Goal: Task Accomplishment & Management: Complete application form

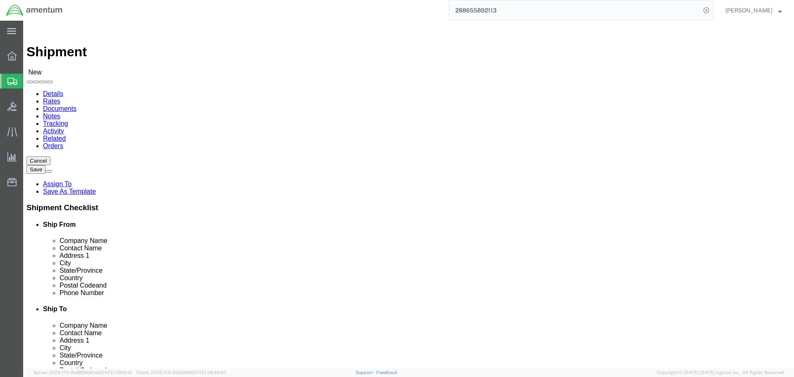
click div "Location Select Select My Profile Location [PHONE_NUMBER] [PHONE_NUMBER] [PHONE…"
select select "MYPROFILE"
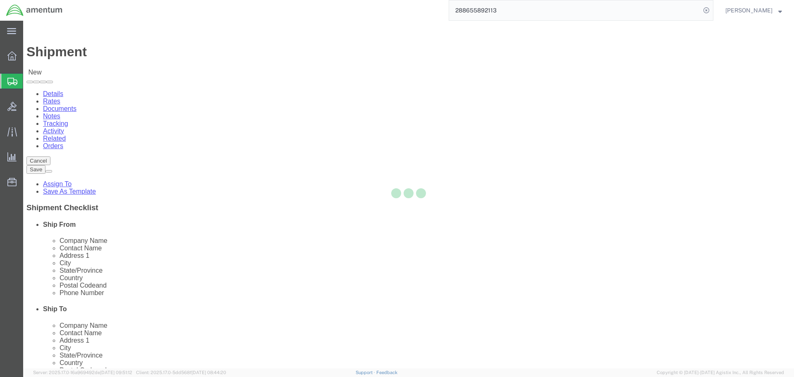
select select "FL"
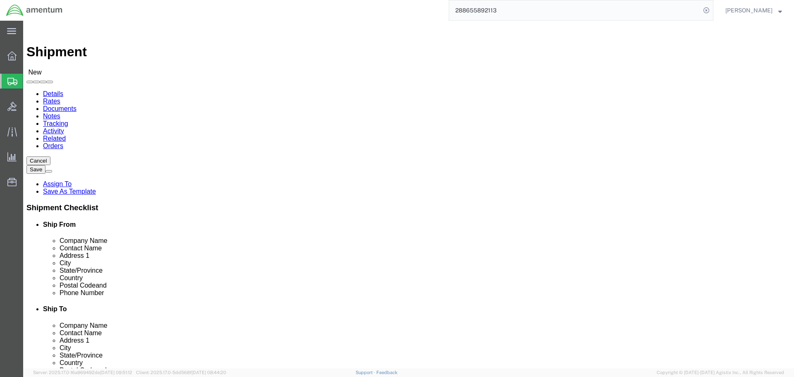
drag, startPoint x: 304, startPoint y: 187, endPoint x: 306, endPoint y: 177, distance: 9.6
click div "Ship To Location Location Select Select My Profile Location [PHONE_NUMBER] [PHO…"
click input "text"
type input "FREEDOM AIR INDUSTRIES INC."
type input "ATTN: [PERSON_NAME]"
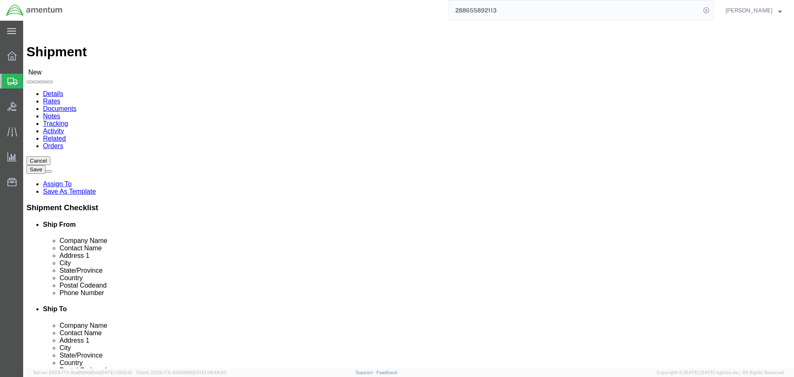
type input "[STREET_ADDRESS]"
type input "u"
type input "UNIT #1"
type input "m"
type input "[GEOGRAPHIC_DATA]"
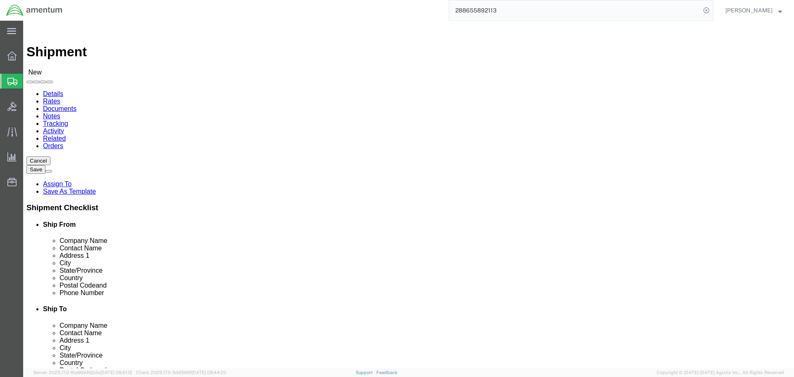
click label "City"
type input "FLORI"
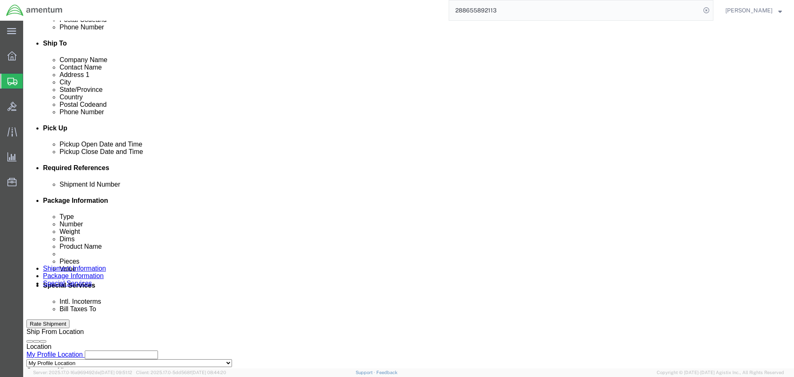
scroll to position [331, 0]
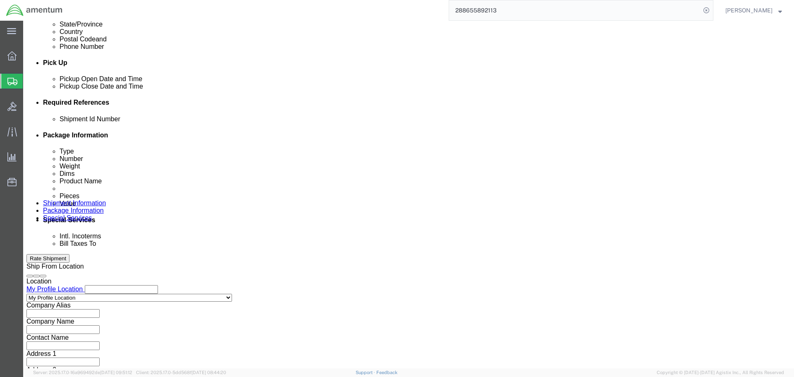
type input "33182"
click input "text"
type input "VALVE CAP TO VENDOR"
click button "Add reference"
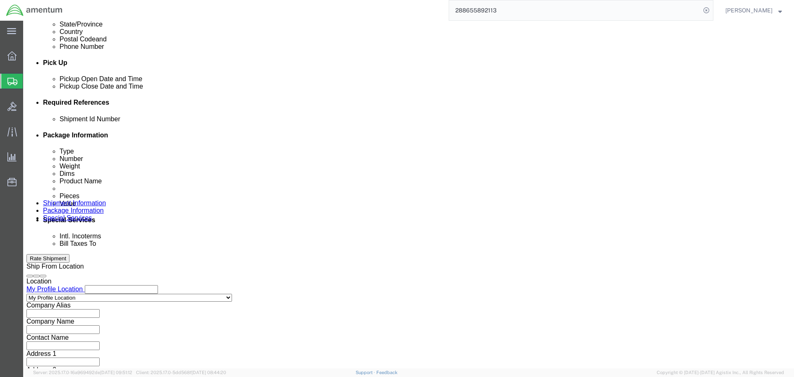
click button "Add reference"
click select "Select Account Type Activity ID Airline Appointment Number ASN Batch Request # …"
select select "PROJNUM"
click select "Select Account Type Activity ID Airline Appointment Number ASN Batch Request # …"
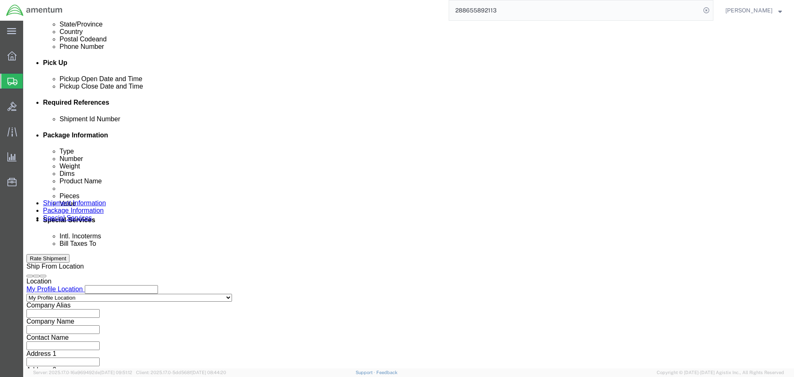
type input "6118.03.03.2219.000.SER.0000"
select select "DEPT"
type input "CBP"
select select "CUSTREF"
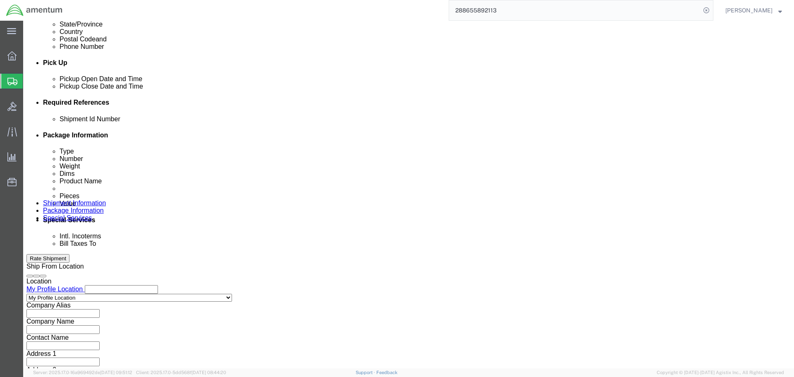
paste input "CBPROD0000000590"
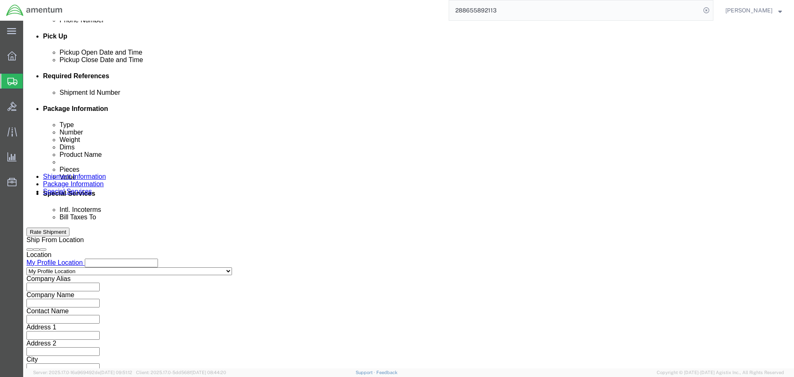
scroll to position [379, 0]
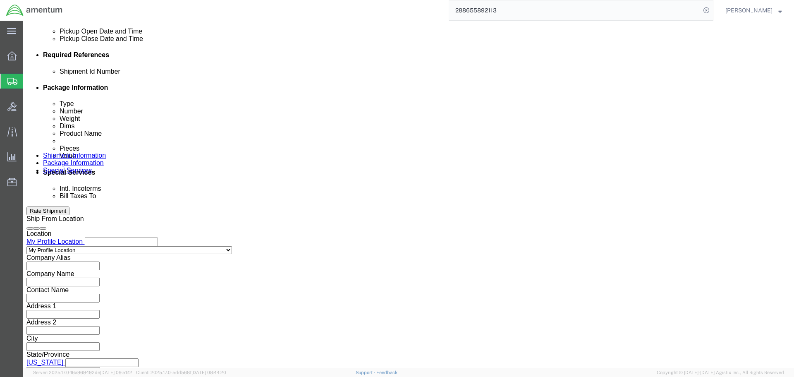
type input "CBPROD0000000590"
click button "Continue"
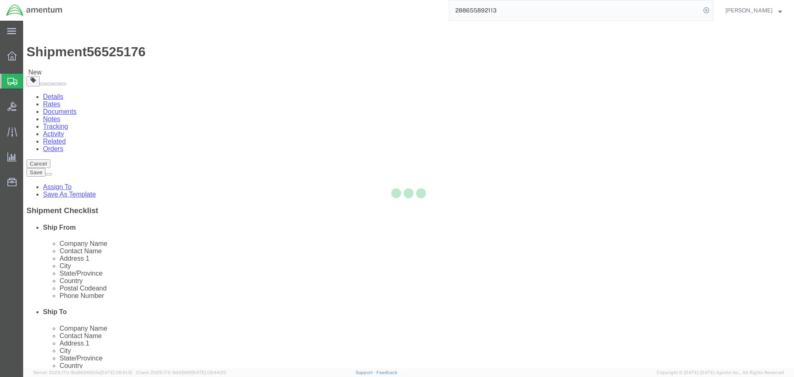
select select "CBOX"
click at [79, 77] on div at bounding box center [408, 194] width 771 height 347
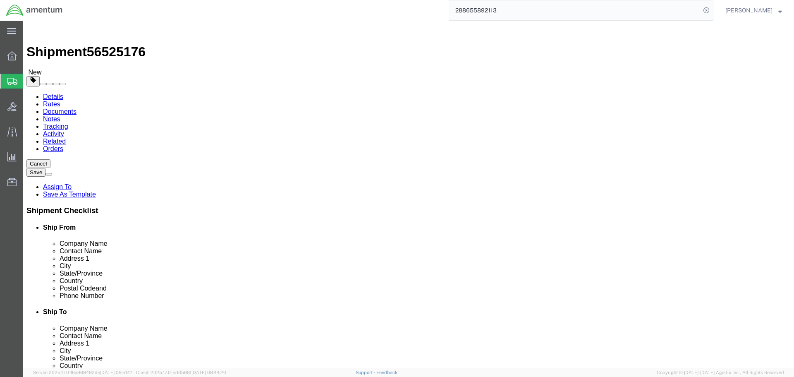
click icon
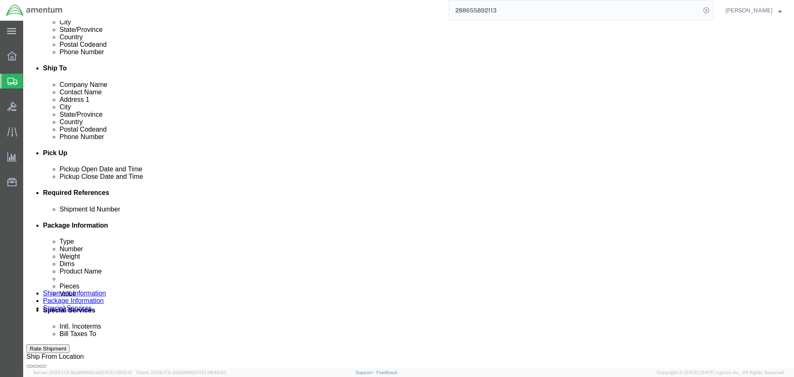
scroll to position [290, 0]
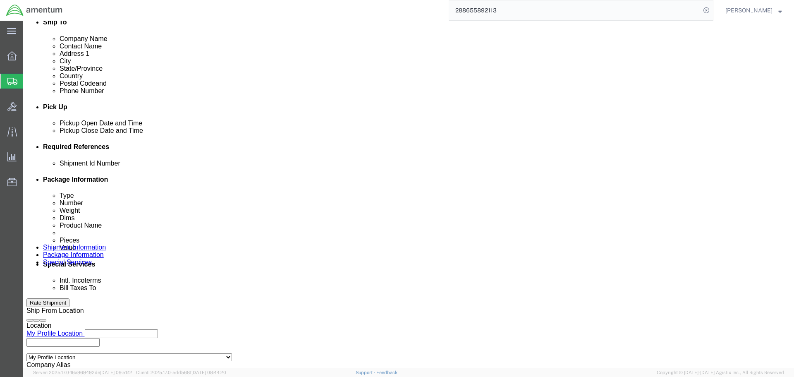
click button "Add reference"
click select "Select Account Type Activity ID Airline Appointment Number ASN Batch Request # …"
select select "CUSTREF"
click select "Select Account Type Activity ID Airline Appointment Number ASN Batch Request # …"
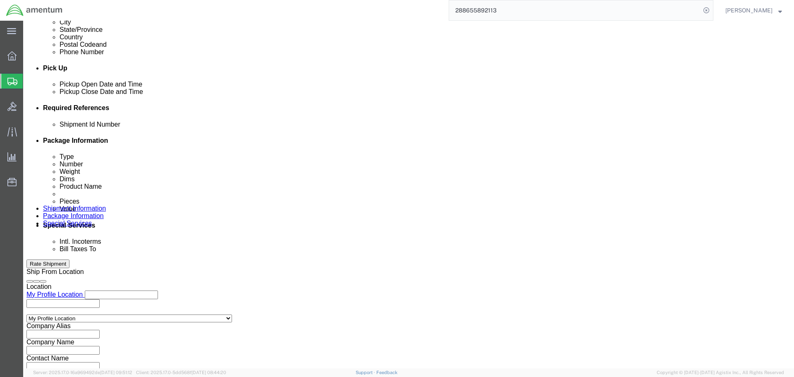
scroll to position [379, 0]
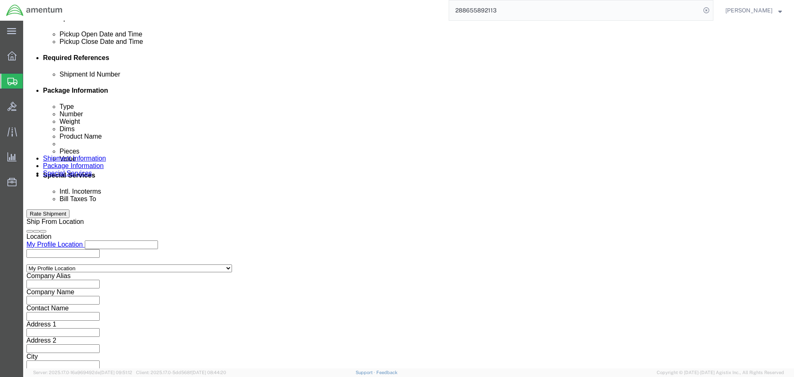
type input "CBP0041295"
click button "Continue"
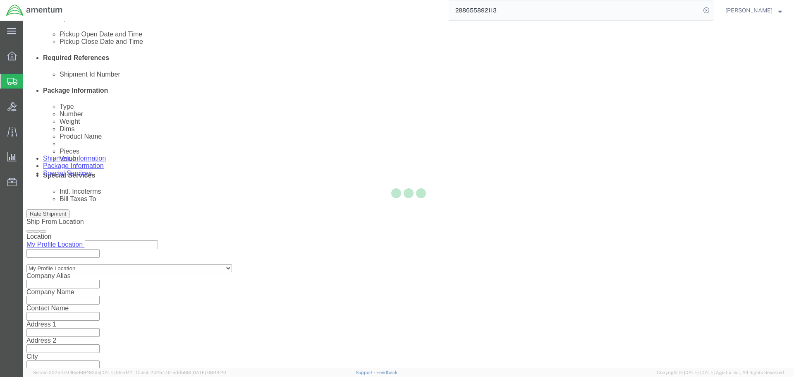
scroll to position [0, 0]
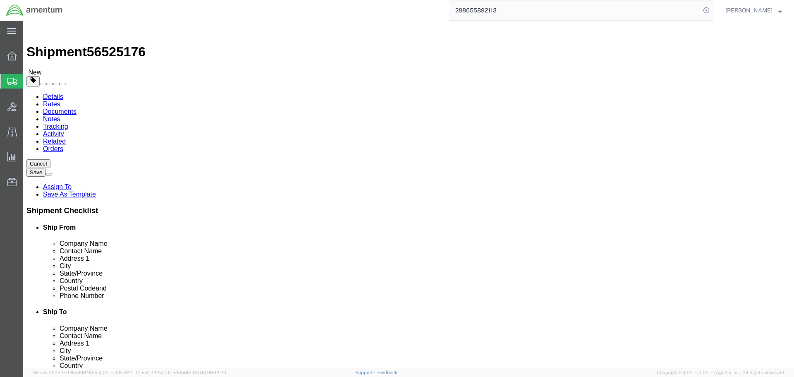
click input "text"
type input "6"
type input "4"
type input "1"
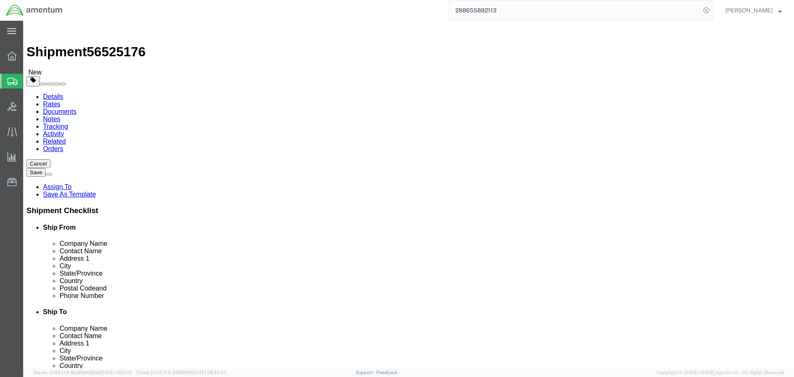
click link "Add Content"
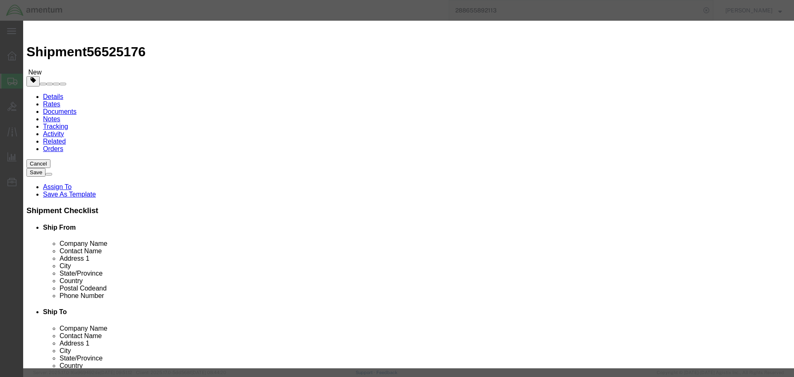
click input "text"
type input "VALVE STEM CAP"
type input "10"
type input "100"
click button "Save & Close"
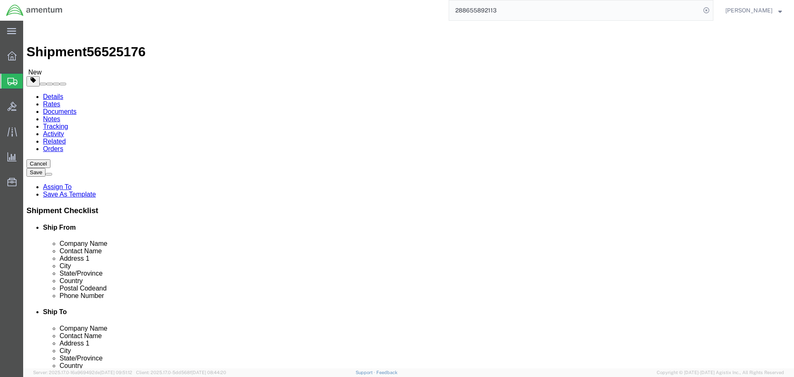
click icon
click input "text"
type input "3052133637"
click button "Rate Shipment"
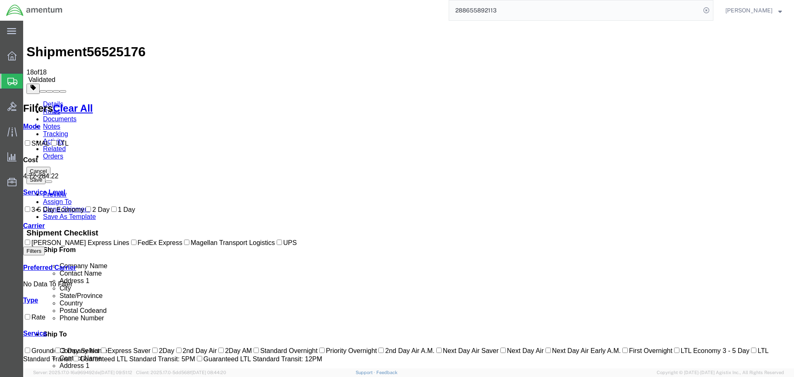
click at [51, 101] on link "Details" at bounding box center [53, 104] width 20 height 7
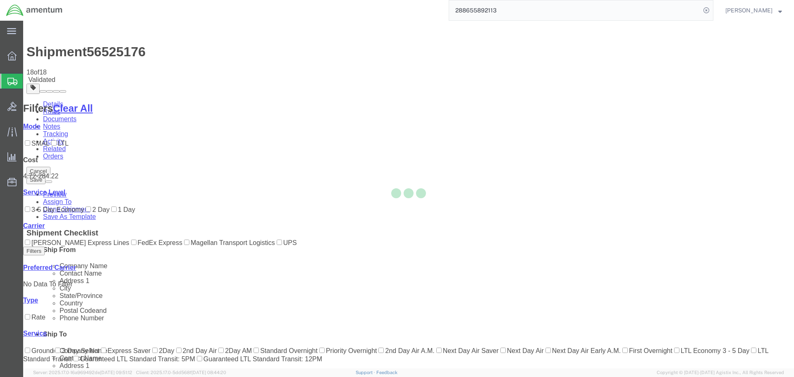
select select "49917"
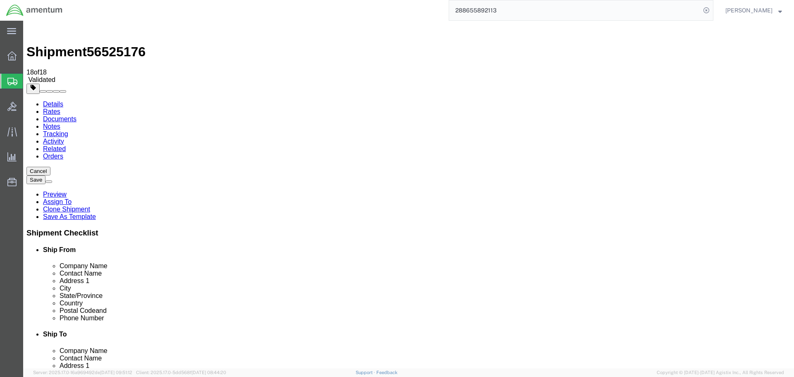
click icon
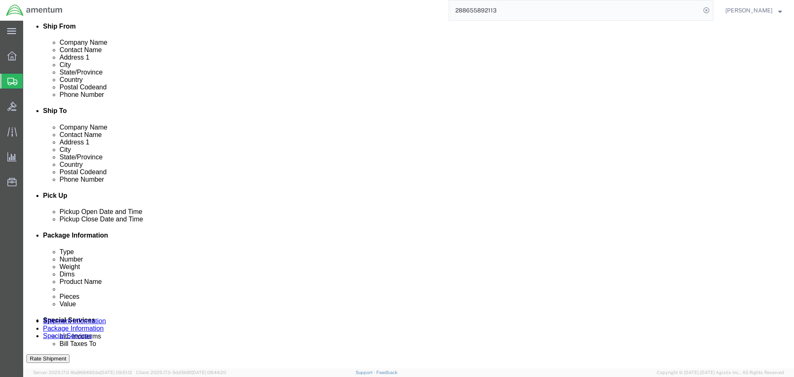
scroll to position [290, 0]
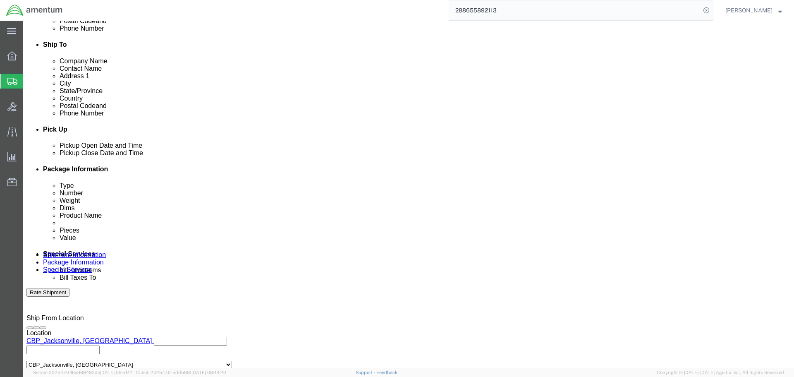
click select "Select Recipient Account Sender/Shipper Third Party Account"
select select "THRD"
click select "Select Recipient Account Sender/Shipper Third Party Account"
select select
click select "Select DHL FedEx Express UPS"
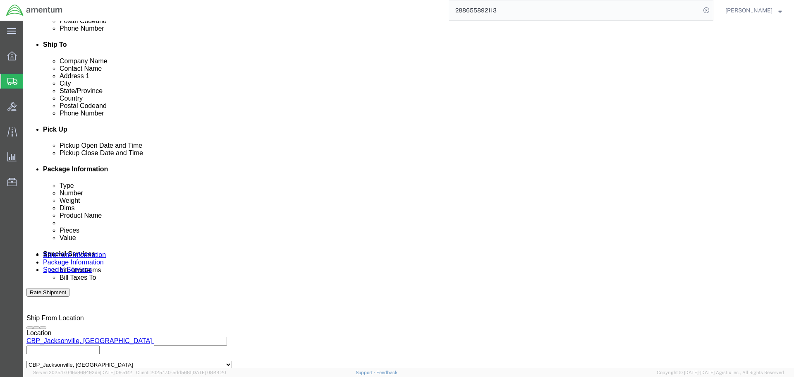
select select "FedEx Express"
click select "Select DHL FedEx Express UPS"
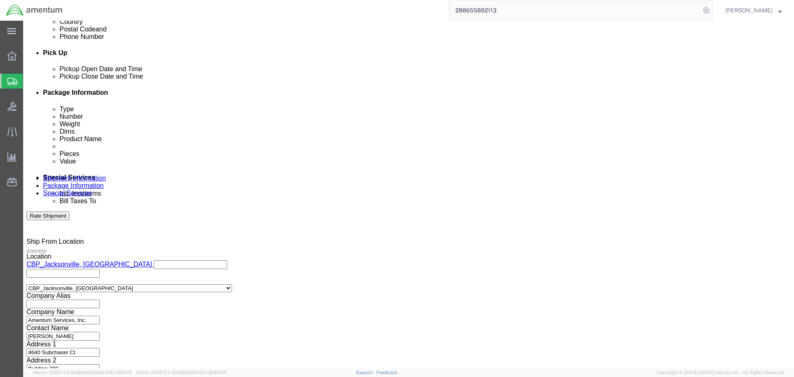
scroll to position [372, 0]
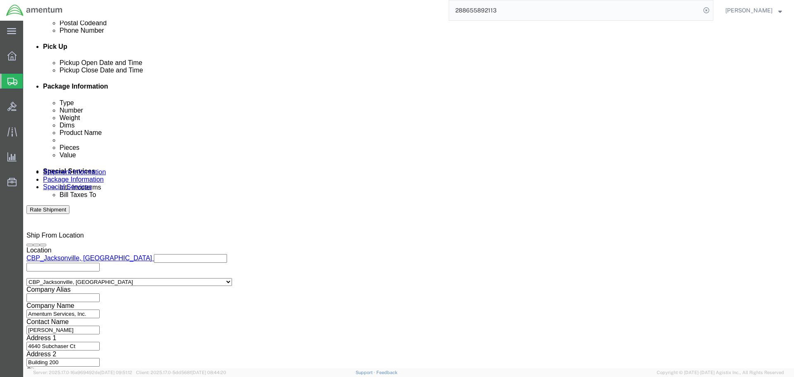
click input "text"
type input "887578176"
click button "Rate Shipment"
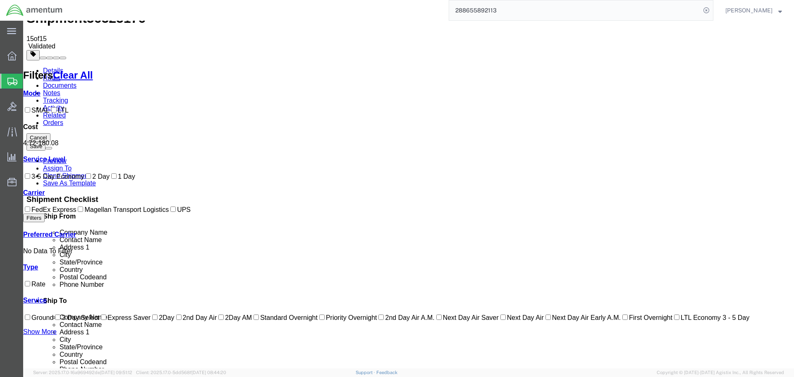
scroll to position [0, 0]
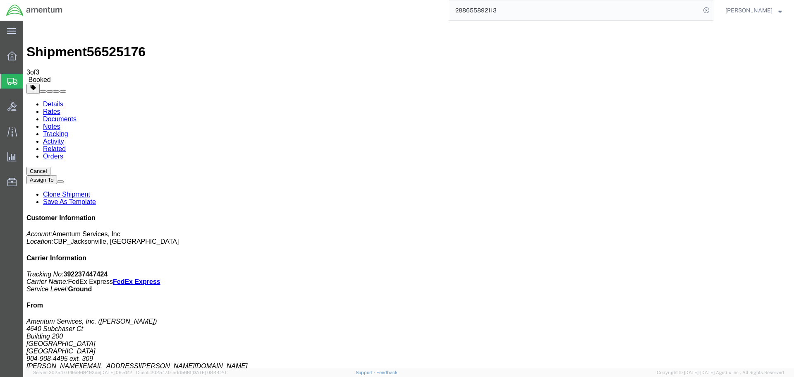
checkbox input "true"
click at [56, 101] on link "Details" at bounding box center [53, 104] width 20 height 7
click button "button"
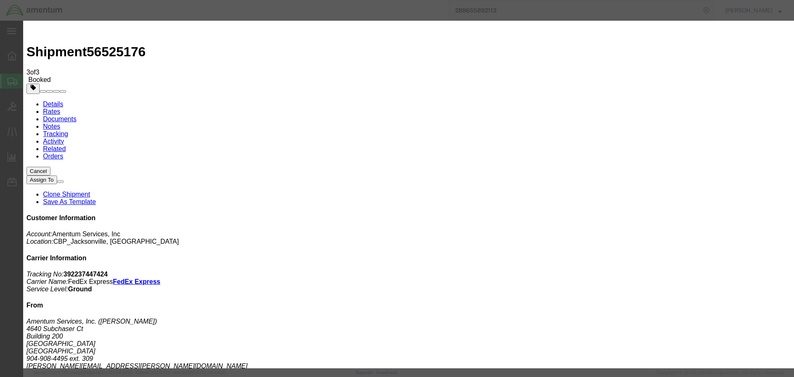
click button "Save"
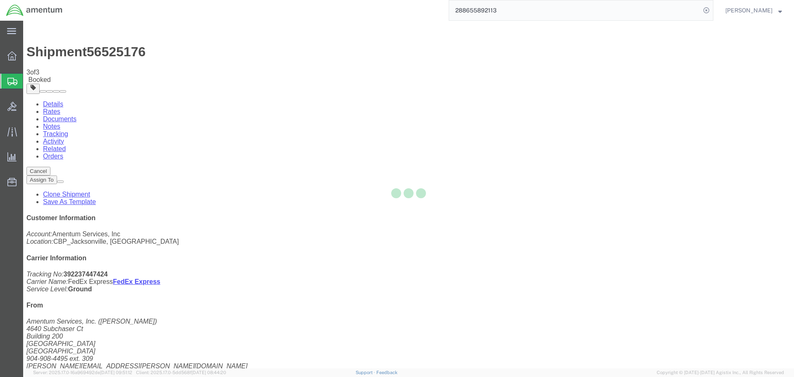
click at [522, 98] on div at bounding box center [408, 194] width 771 height 347
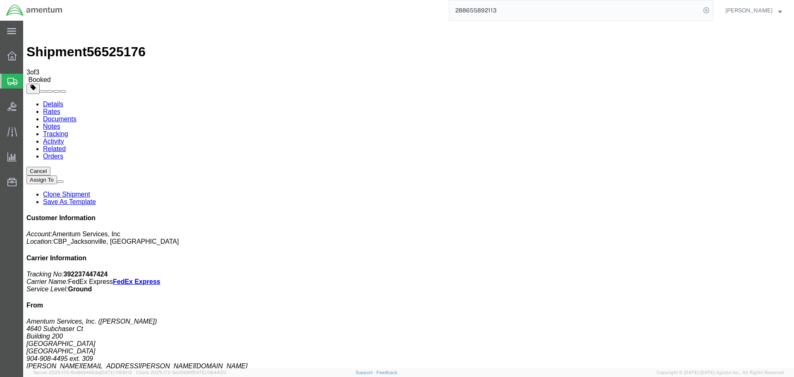
click button "Close"
click link "Schedule pickup request"
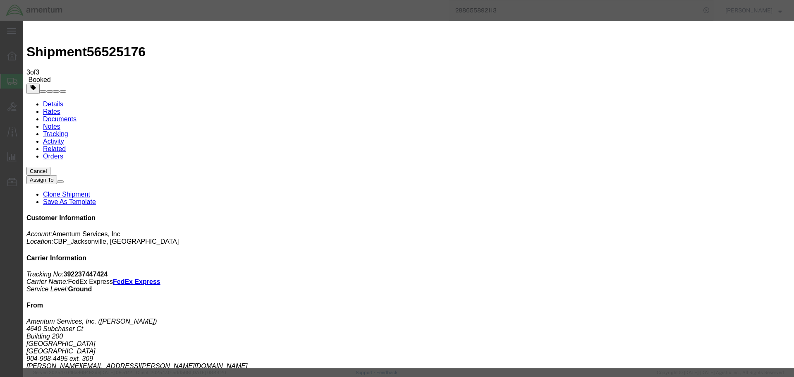
click button "Close"
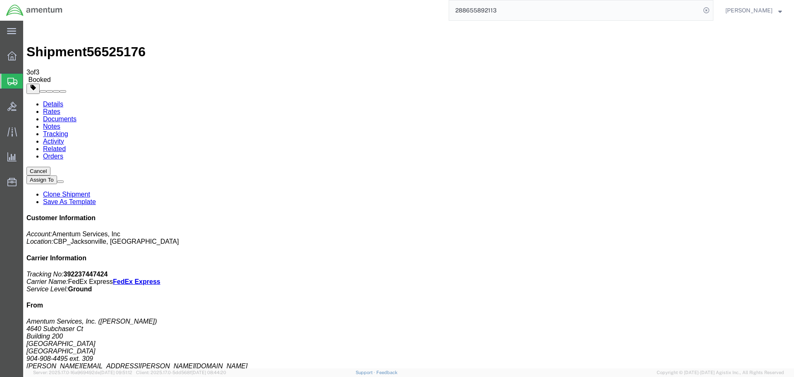
click span "button"
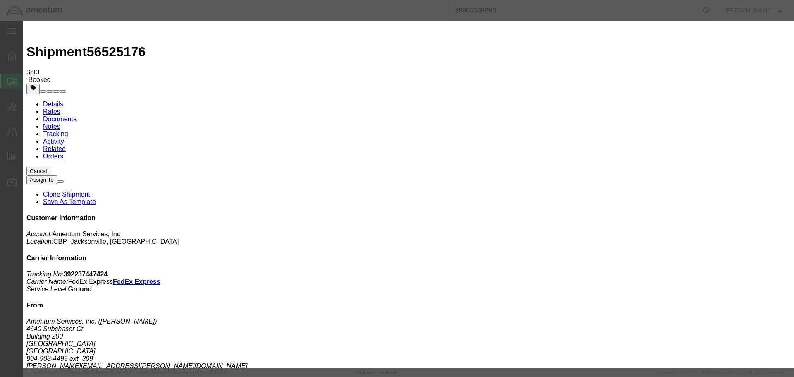
click div "[DATE] 2:00 PM"
type input "3:00 PM"
click button "Apply"
click button "Save"
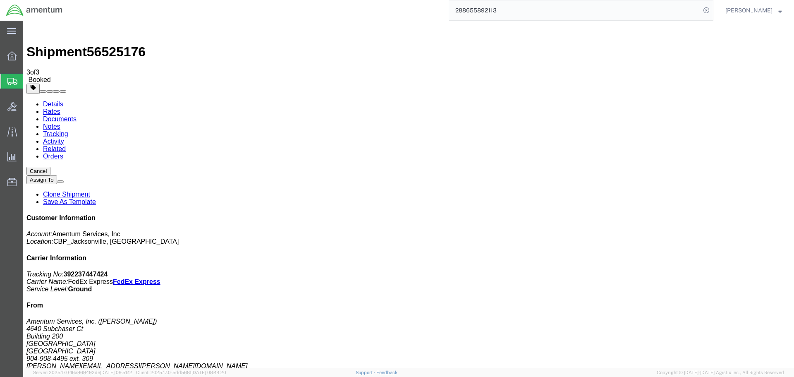
click button "Close"
click link "Schedule pickup request"
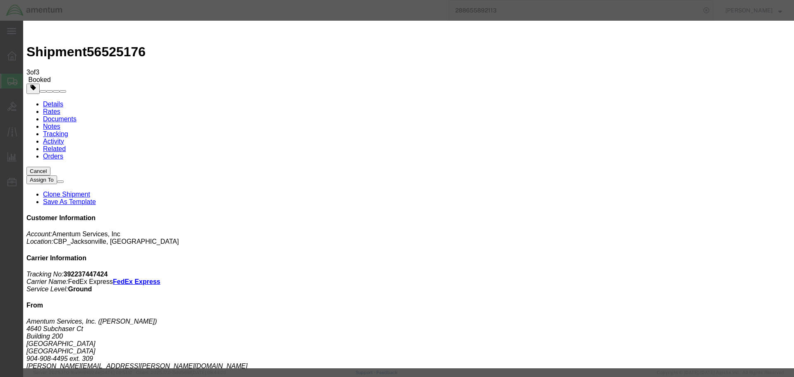
click button "Close"
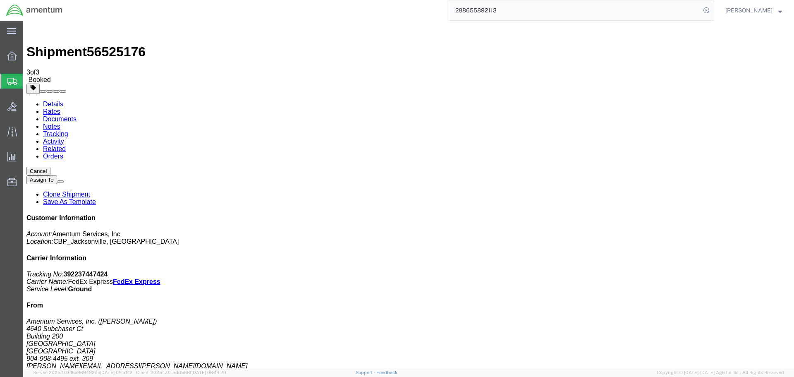
click span "button"
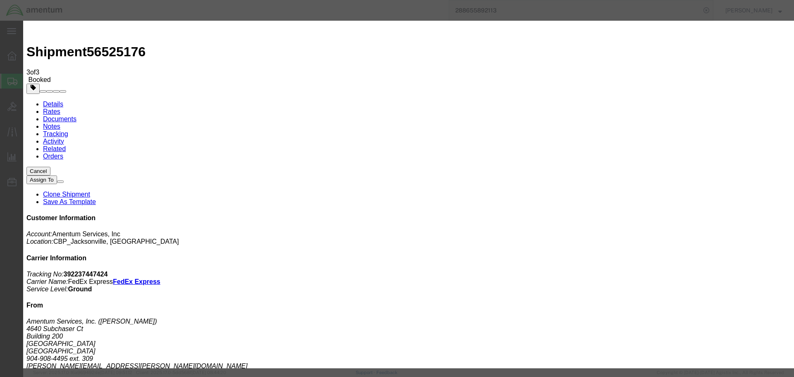
click div "[DATE] 1:00 PM"
type input "2:00 PM"
click div "[DATE] 3:00 PM"
type input "4:00 PM"
click button "Apply"
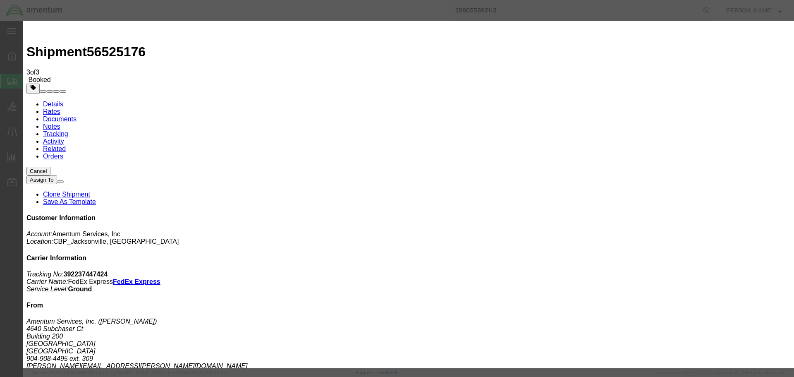
click button "Save"
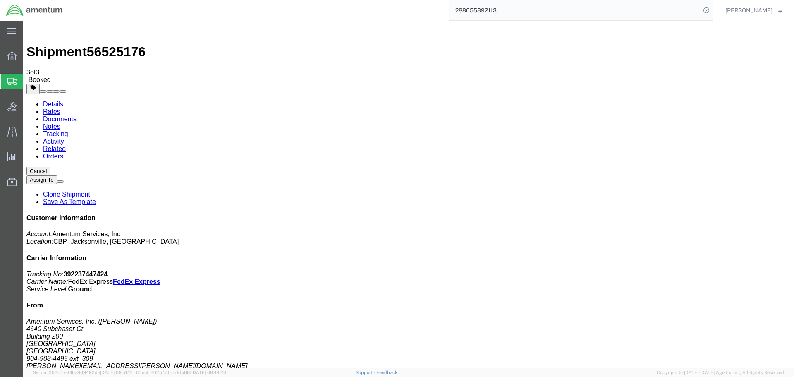
click button "Close"
click h4 "Pickup & Delivery Dates"
click button "button"
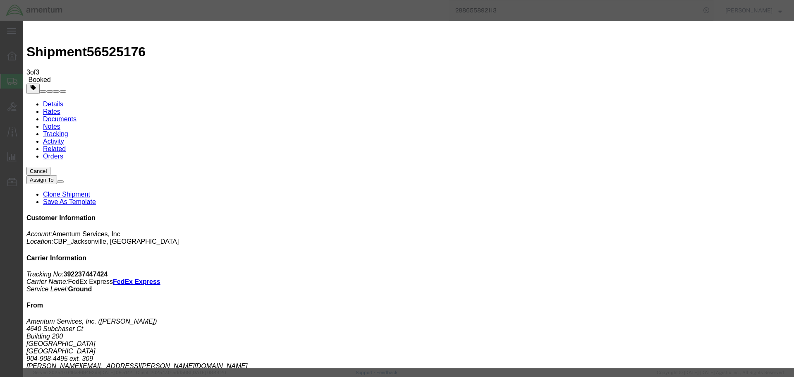
click div "[DATE] 1:00 PM"
type input "1:30 PM"
click button "Apply"
click div "[DATE] 3:00 PM"
type input "3:30 PM"
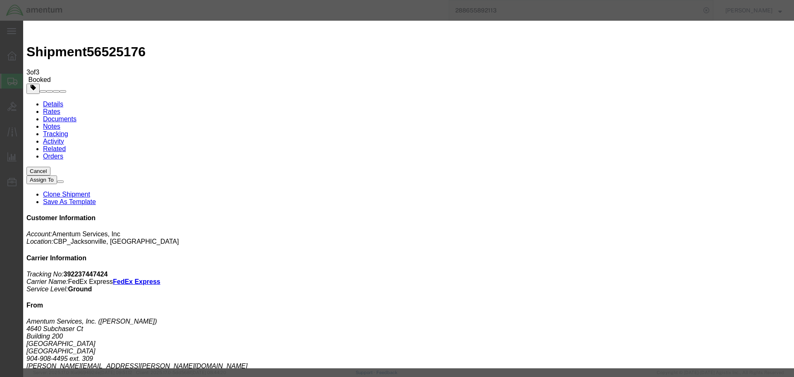
click div "Close Time 3:30 PM [DATE] 3:00 PM - [DATE] 3:00 PM Cancel Apply"
click button "Apply"
click button "Save"
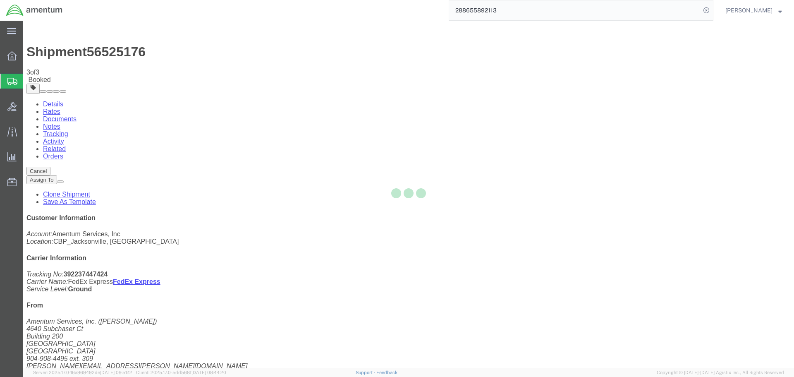
click at [522, 94] on div at bounding box center [408, 194] width 771 height 347
click at [538, 46] on div at bounding box center [408, 194] width 771 height 347
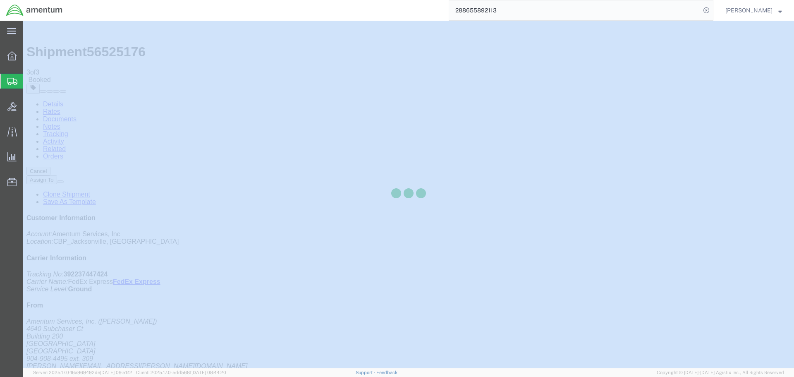
click at [538, 46] on div at bounding box center [408, 194] width 771 height 347
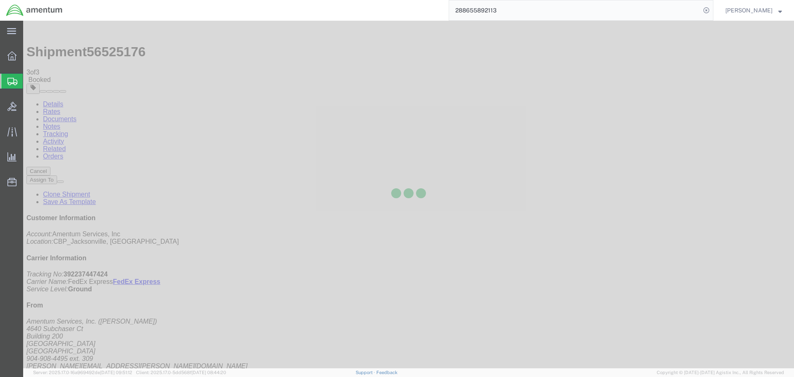
click button "Close"
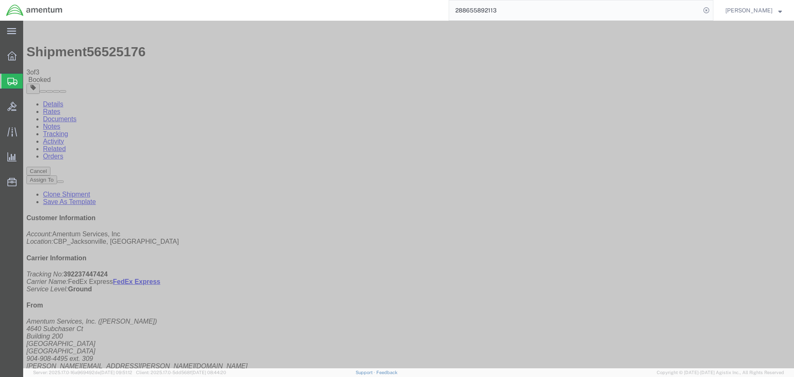
drag, startPoint x: 379, startPoint y: 135, endPoint x: 315, endPoint y: 149, distance: 65.2
click div "Ship From Amentum Services, Inc. ([PERSON_NAME]) [STREET_ADDRESS] 904-908-4495 …"
drag, startPoint x: 680, startPoint y: 127, endPoint x: 613, endPoint y: 108, distance: 69.9
click div "Customer Information Account: Amentum Services, Inc Location: CBP_Jacksonville,…"
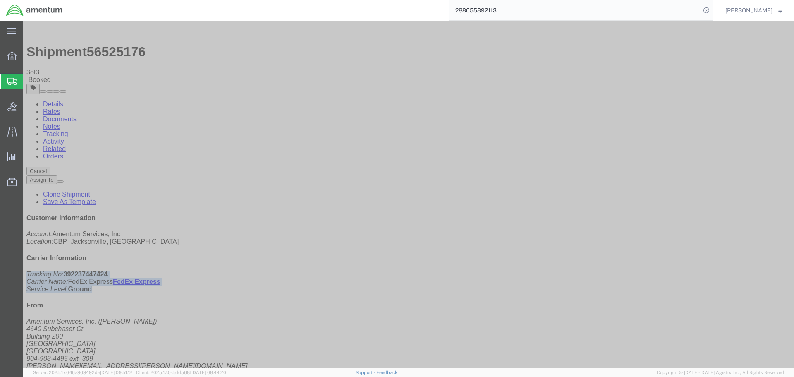
drag, startPoint x: 677, startPoint y: 123, endPoint x: 611, endPoint y: 107, distance: 67.8
click div "Customer Information Account: Amentum Services, Inc Location: CBP_Jacksonville,…"
copy p "Tracking No: 392237447424 Carrier Name: FedEx Express FedEx Express Service Lev…"
click div "Shipment Detail Ship From Amentum Services, Inc. ([PERSON_NAME]) [STREET_ADDRES…"
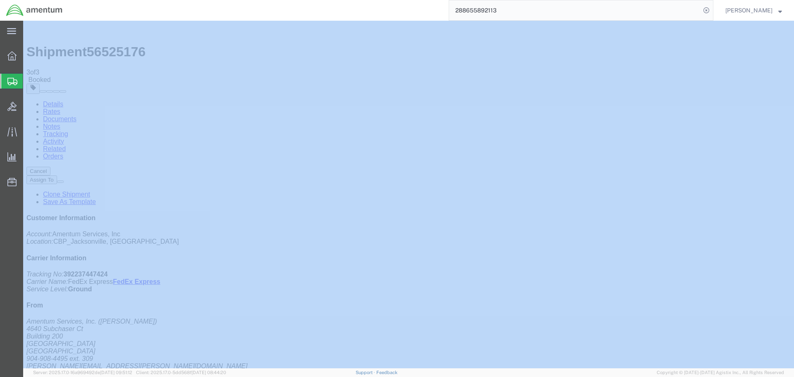
drag, startPoint x: 685, startPoint y: 15, endPoint x: 672, endPoint y: 15, distance: 13.7
click at [685, 15] on input "288655892113" at bounding box center [575, 10] width 252 height 20
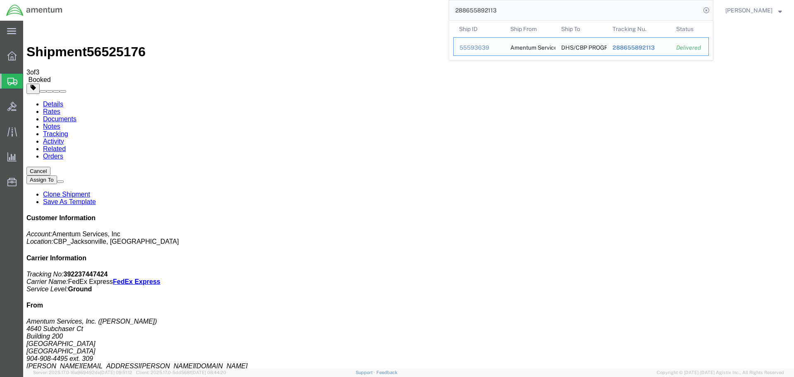
click at [639, 50] on span "288655892113" at bounding box center [634, 47] width 42 height 7
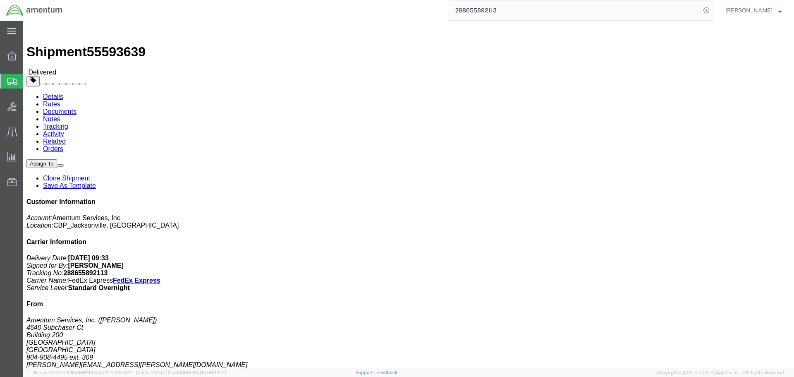
click link "Clone Shipment"
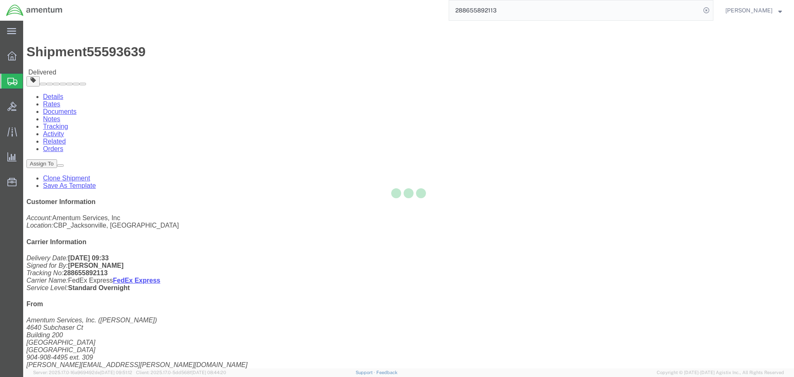
select select "49917"
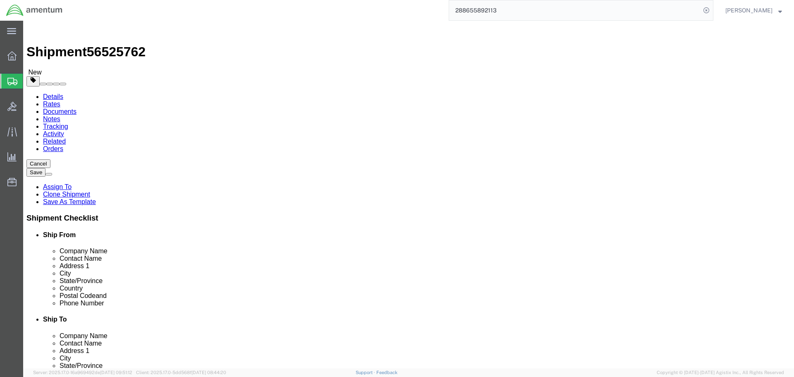
drag, startPoint x: 478, startPoint y: 154, endPoint x: 400, endPoint y: 157, distance: 78.6
click div "Company Name DHS/CBP PROGRAM"
type input "General Atomics"
type input "ATTN: [PERSON_NAME]"
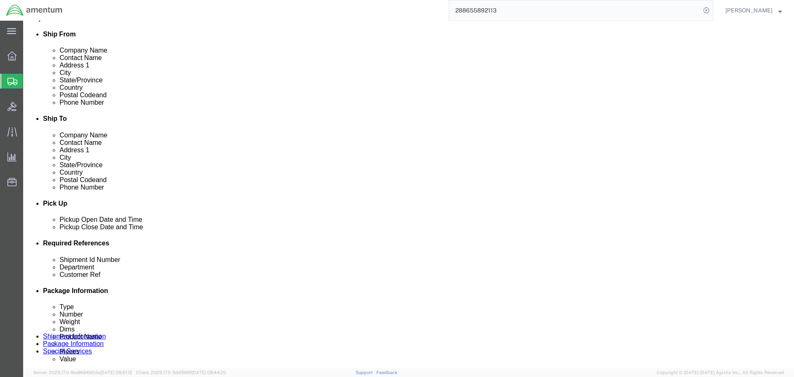
scroll to position [248, 0]
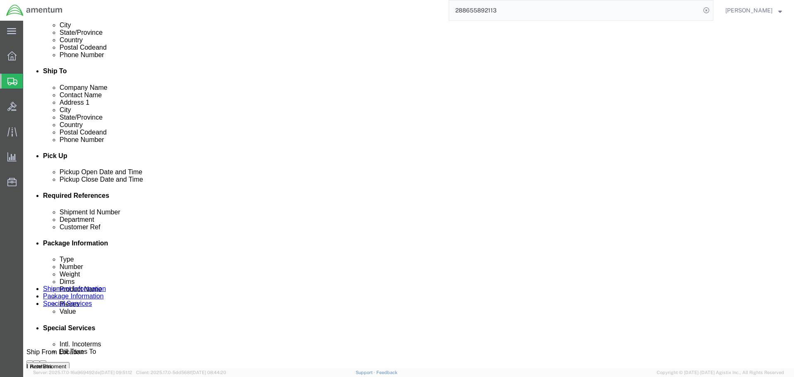
type input "6193599732"
drag, startPoint x: 118, startPoint y: 261, endPoint x: 105, endPoint y: 262, distance: 12.8
click div "Shipment Id Number RTs TO GENERAL ATOMIC"
type input "TDFMs TO GENERAL ATOMIC"
click input "GENERAL ATOMIC"
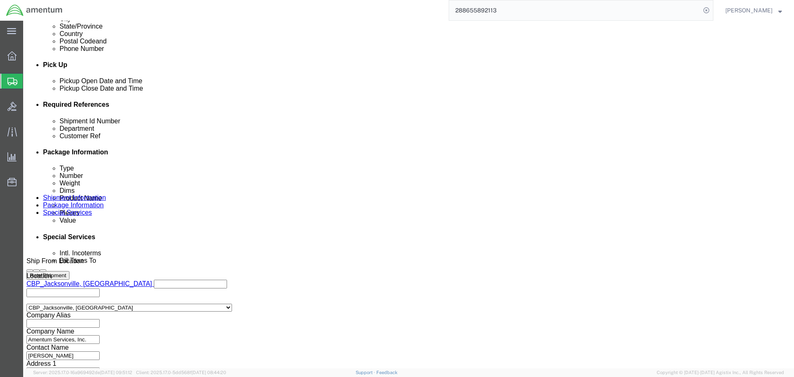
scroll to position [379, 0]
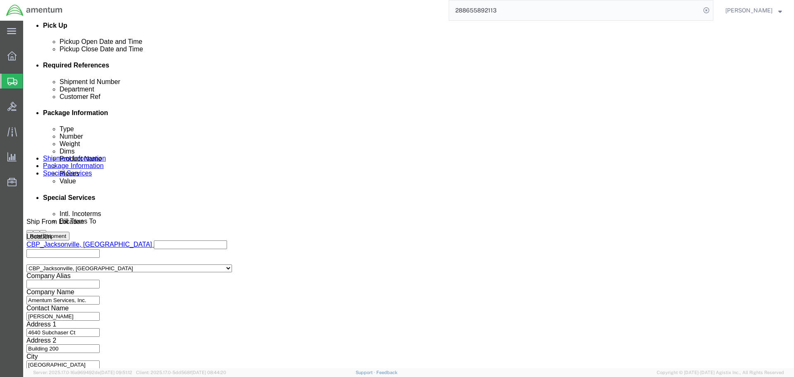
click button "Continue"
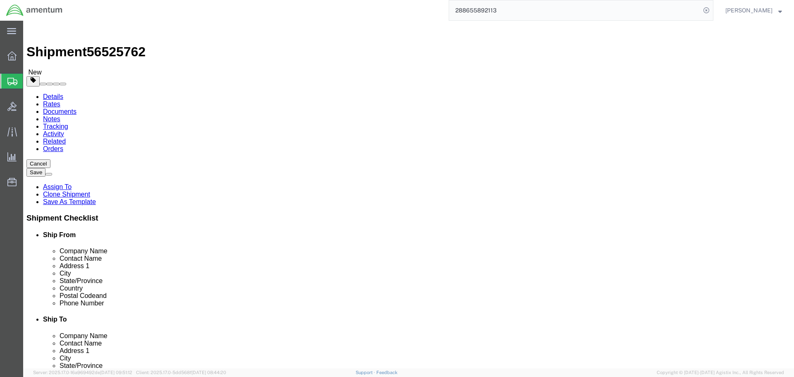
click dd "2.00 Each"
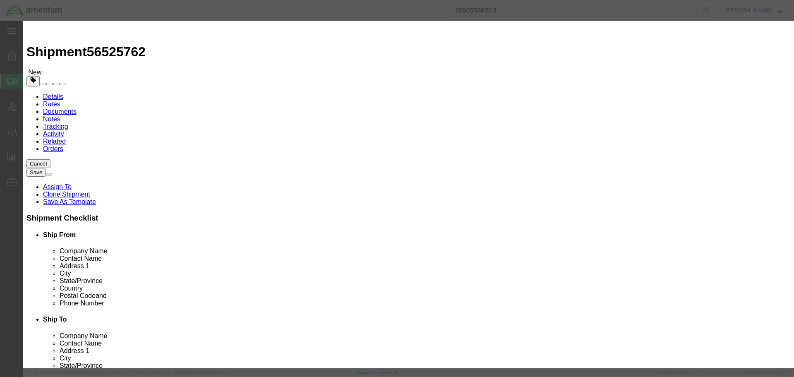
drag, startPoint x: 212, startPoint y: 64, endPoint x: 197, endPoint y: 63, distance: 14.9
click div "Product Name RT5000"
type input "TDFM"
type input "100000"
drag, startPoint x: 509, startPoint y: 117, endPoint x: 428, endPoint y: 110, distance: 81.0
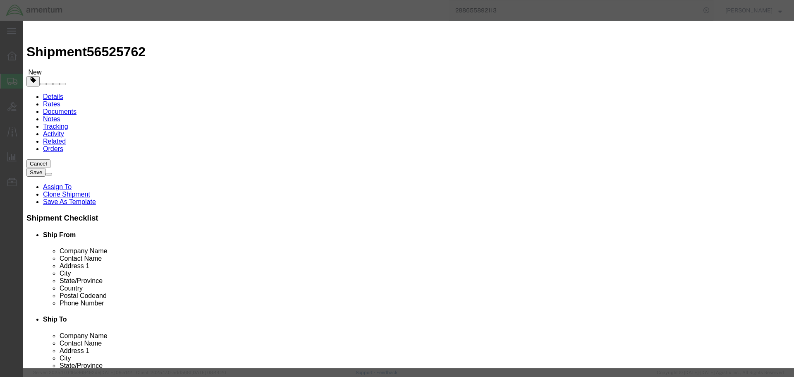
click div "Serial 47463, 49444"
type input "FTC10485, FTC10630"
click button "Save & Close"
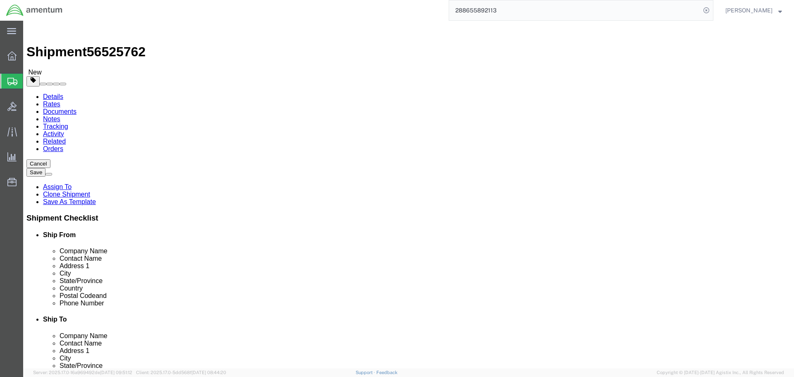
click button "Continue"
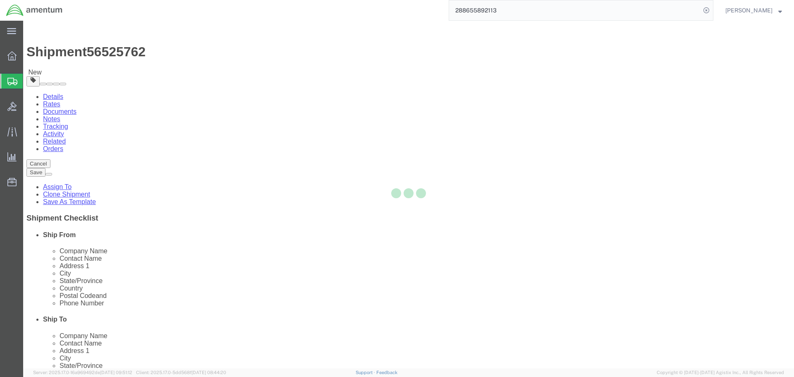
select select
select select "DEPARTMENT"
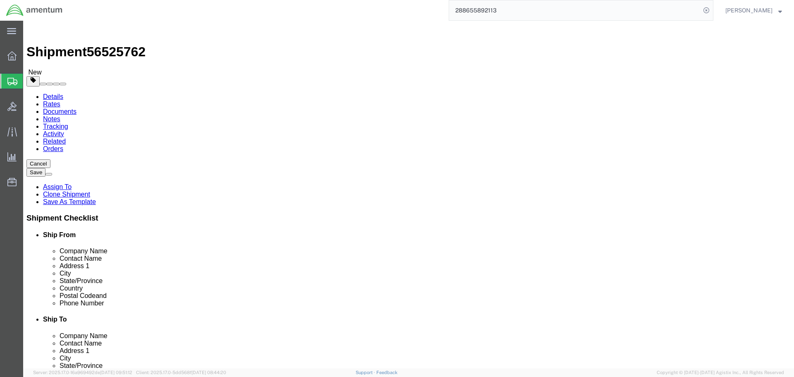
click select "Select 1 Hour 2 Hour 3 Hour 4 Hour 5 Hour 6 Hour 7 Hour 8 Hour 1 Day 2 Days 3 D…"
click span "Delivery Limited Access"
select select
click button "Rate Shipment"
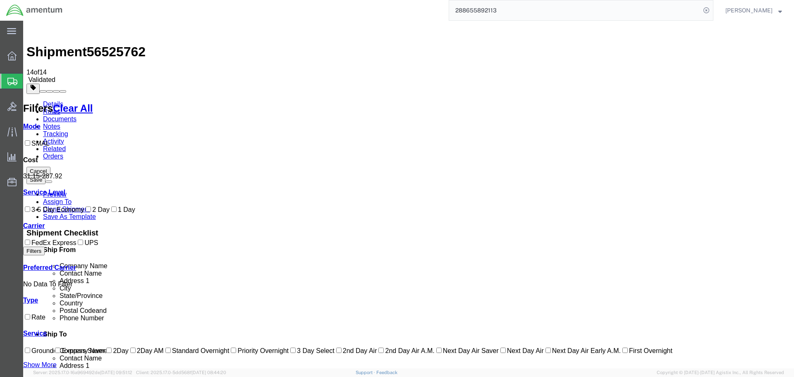
click at [56, 101] on link "Details" at bounding box center [53, 104] width 20 height 7
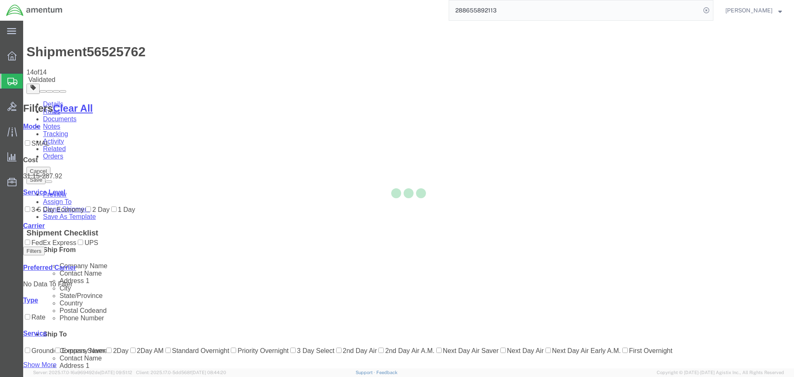
select select "49917"
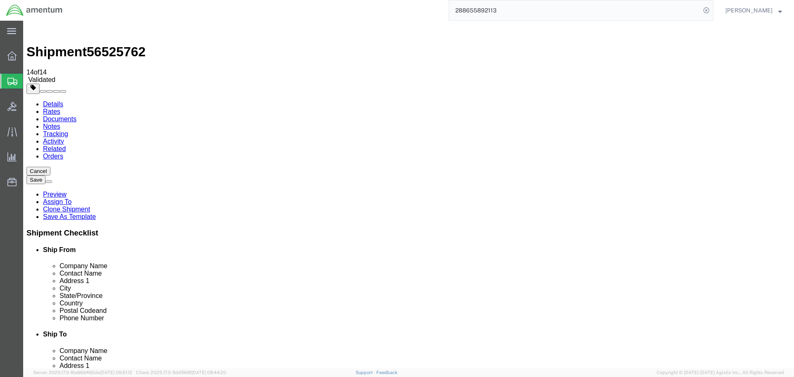
click link "Package Information"
click input "12.00"
type input "24"
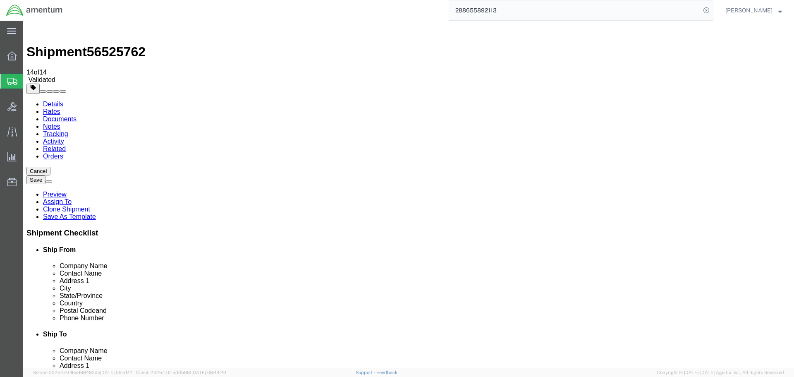
type input "12"
type input "25"
click button "Continue"
click button "Rate Shipment"
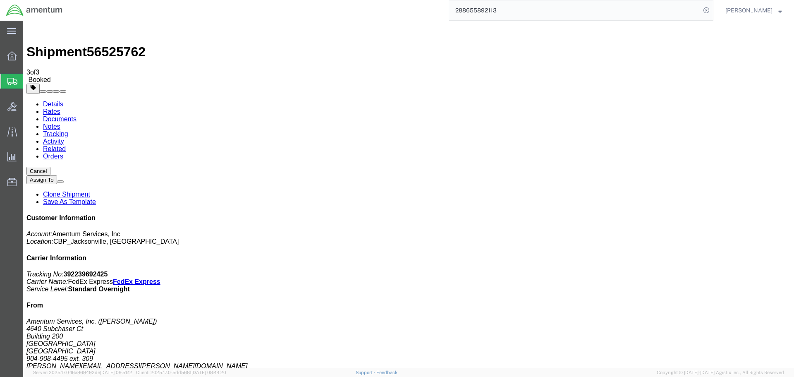
checkbox input "true"
drag, startPoint x: 47, startPoint y: 214, endPoint x: 50, endPoint y: 188, distance: 26.3
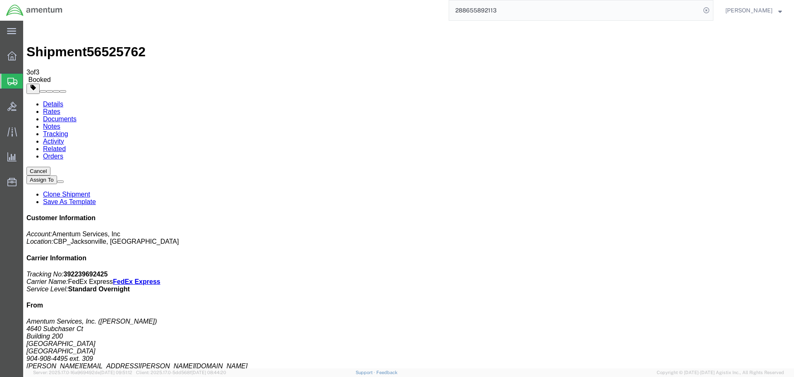
click at [60, 101] on link "Details" at bounding box center [53, 104] width 20 height 7
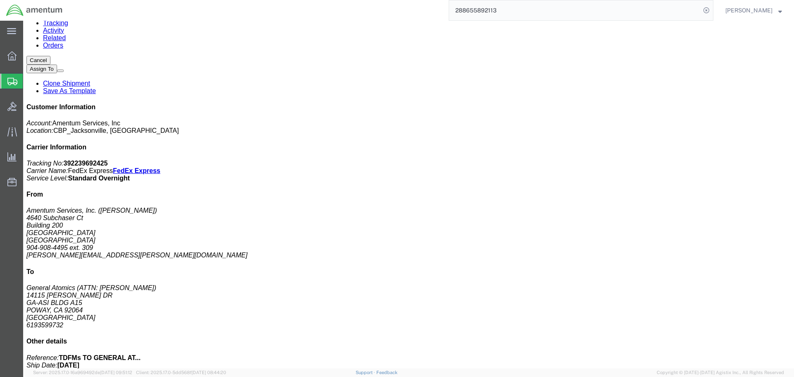
scroll to position [192, 0]
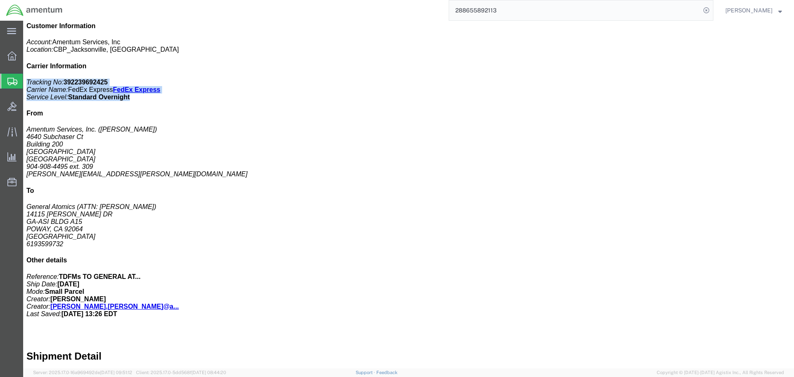
drag, startPoint x: 716, startPoint y: 126, endPoint x: 610, endPoint y: 108, distance: 107.7
click div "Customer Information Account: Amentum Services, Inc Location: CBP_Jacksonville,…"
copy p "Tracking No: 392239692425 Carrier Name: FedEx Express FedEx Express Service Lev…"
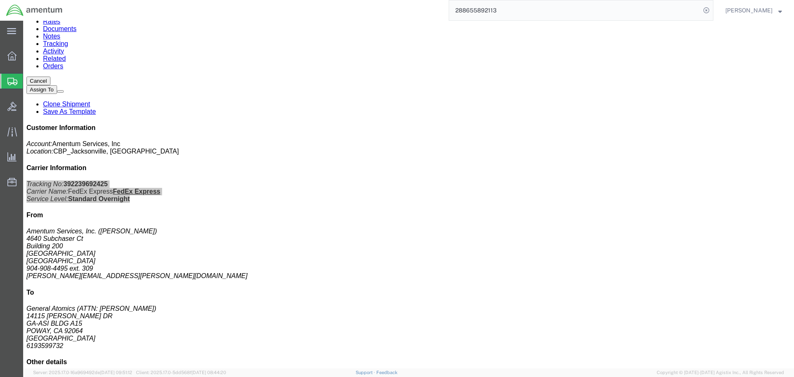
scroll to position [0, 0]
